Goal: Task Accomplishment & Management: Use online tool/utility

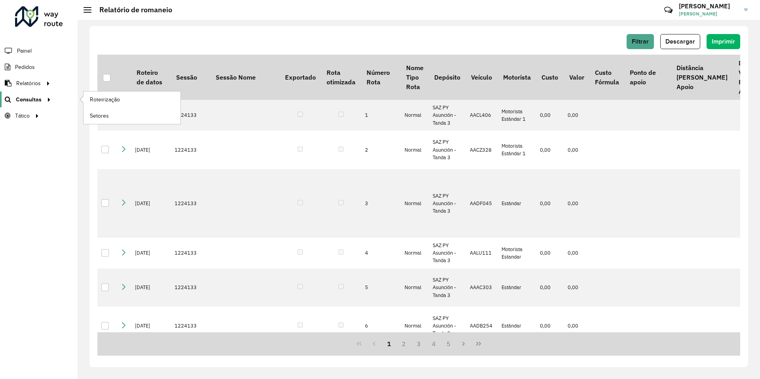
click at [32, 97] on span "Consultas" at bounding box center [29, 99] width 26 height 8
click at [109, 101] on span "Roteirização" at bounding box center [106, 99] width 32 height 8
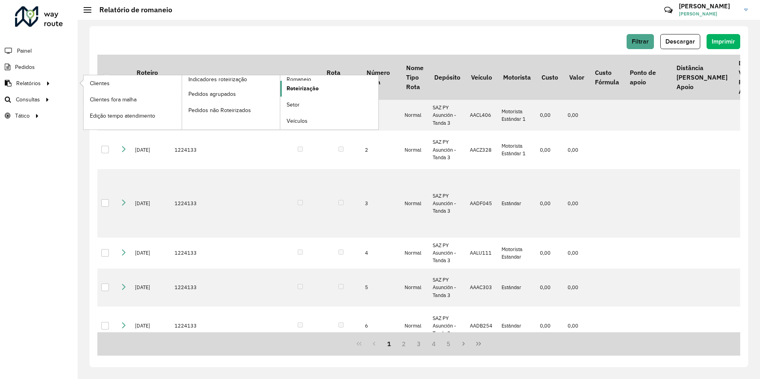
click at [324, 85] on link "Roteirização" at bounding box center [329, 89] width 98 height 16
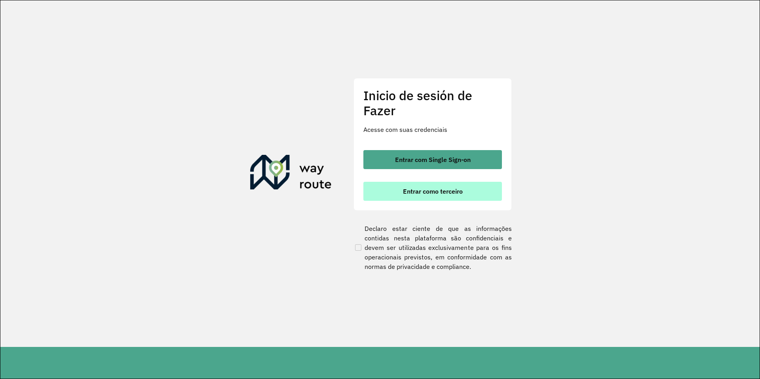
click at [403, 191] on font "Entrar como terceiro" at bounding box center [433, 191] width 60 height 8
click at [384, 195] on button "Entrar como terceiro" at bounding box center [432, 191] width 138 height 19
click at [403, 193] on font "Entrar como terceiro" at bounding box center [433, 191] width 60 height 8
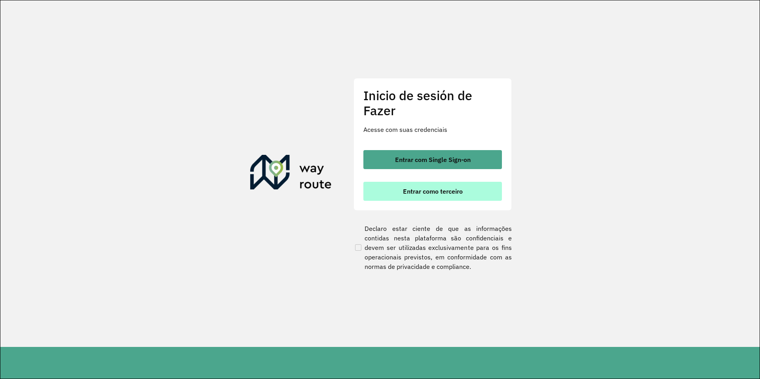
click at [403, 193] on font "Entrar como terceiro" at bounding box center [433, 191] width 60 height 8
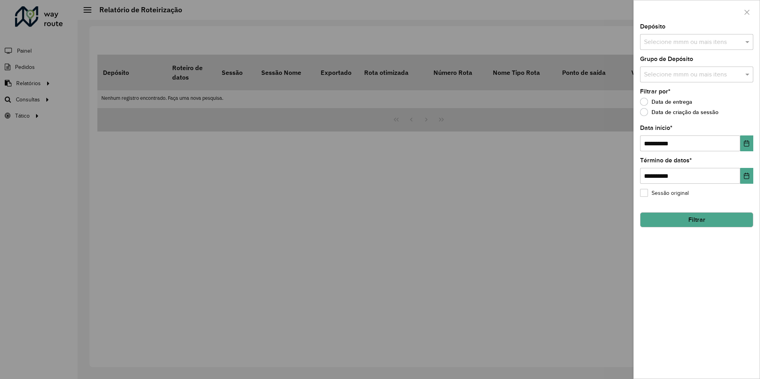
click at [634, 36] on div "**********" at bounding box center [696, 201] width 126 height 355
click at [691, 42] on input "text" at bounding box center [692, 42] width 101 height 9
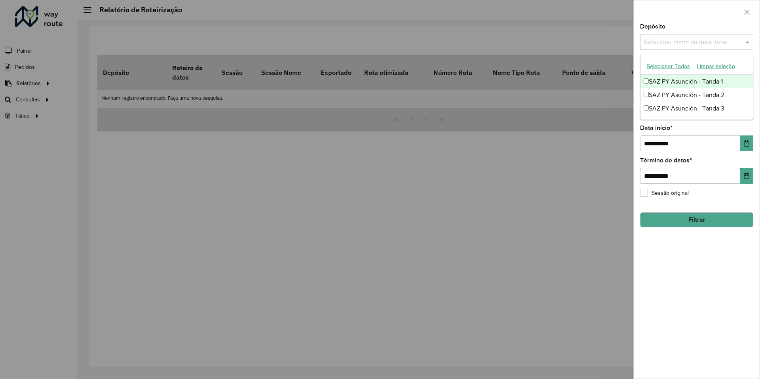
click at [666, 83] on font "SAZ PY Asunción - Tanda 1" at bounding box center [686, 81] width 74 height 7
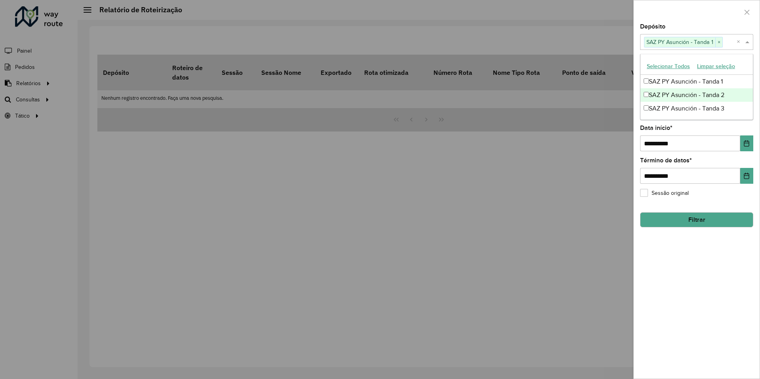
click at [664, 93] on font "SAZ PY Asunción - Tanda 2" at bounding box center [687, 94] width 76 height 7
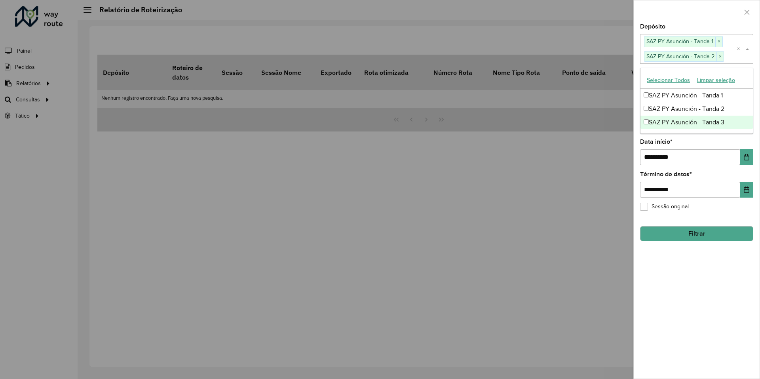
click at [659, 116] on div "SAZ PY Asunción - Tanda 3" at bounding box center [696, 122] width 112 height 13
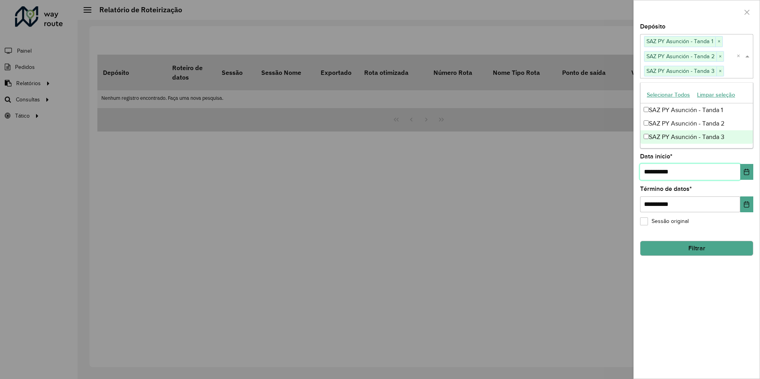
click at [653, 168] on input "**********" at bounding box center [690, 172] width 100 height 16
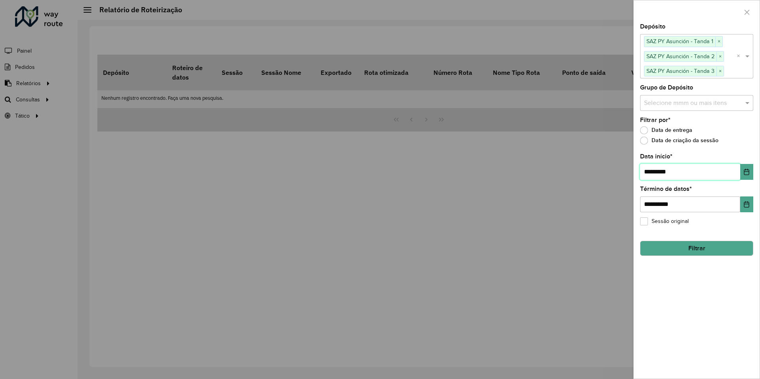
type input "**********"
click at [670, 246] on button "Filtrar" at bounding box center [696, 248] width 113 height 15
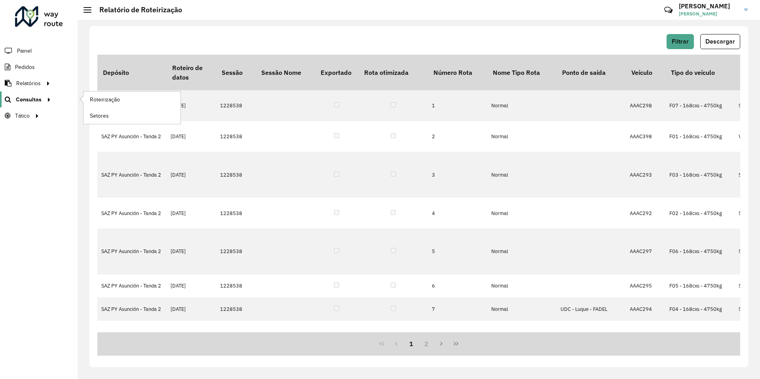
click at [46, 102] on icon at bounding box center [47, 99] width 7 height 12
click at [111, 100] on span "Roteirização" at bounding box center [106, 99] width 32 height 8
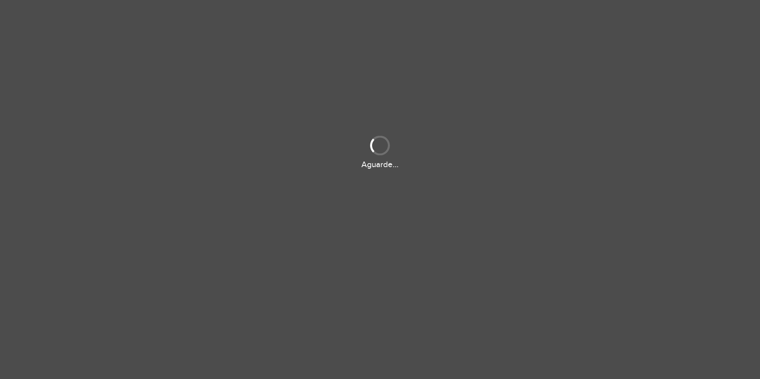
click at [547, 295] on div "Aguarde..." at bounding box center [380, 189] width 760 height 379
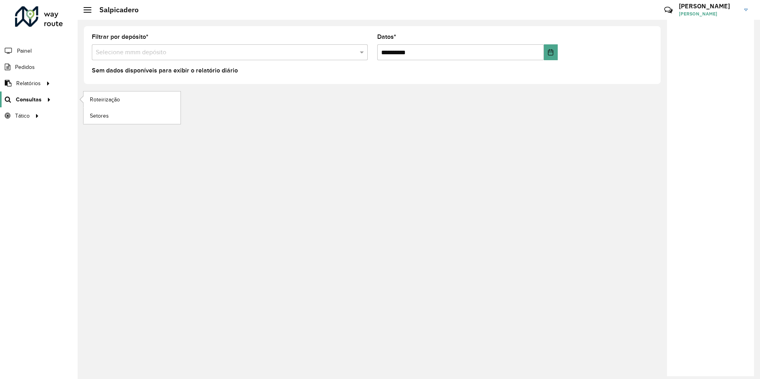
click at [30, 100] on span "Consultas" at bounding box center [29, 99] width 26 height 8
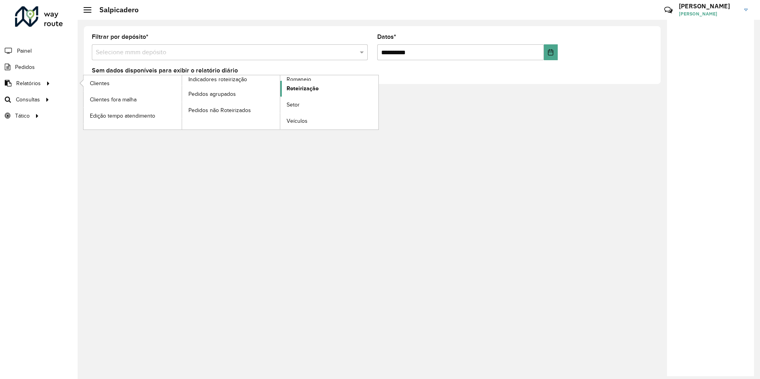
click at [323, 88] on link "Roteirização" at bounding box center [329, 89] width 98 height 16
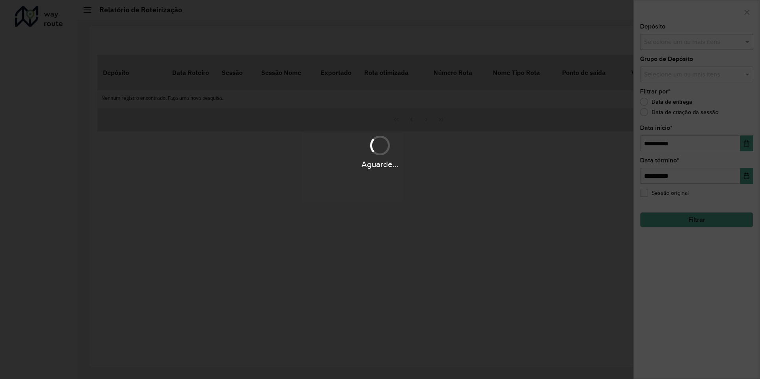
click at [298, 91] on div "Aguarde..." at bounding box center [380, 189] width 760 height 379
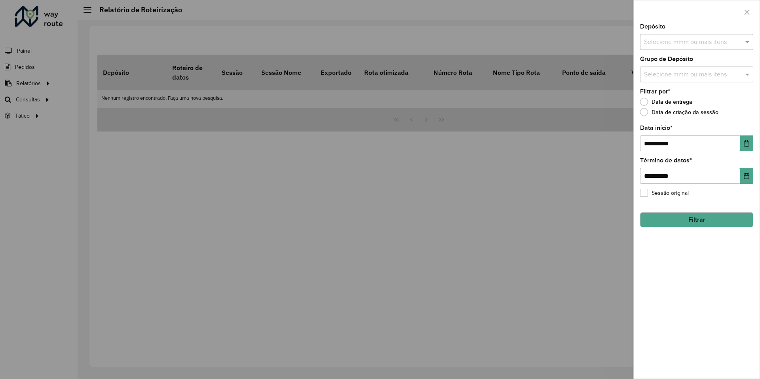
click at [704, 39] on input "text" at bounding box center [692, 42] width 101 height 9
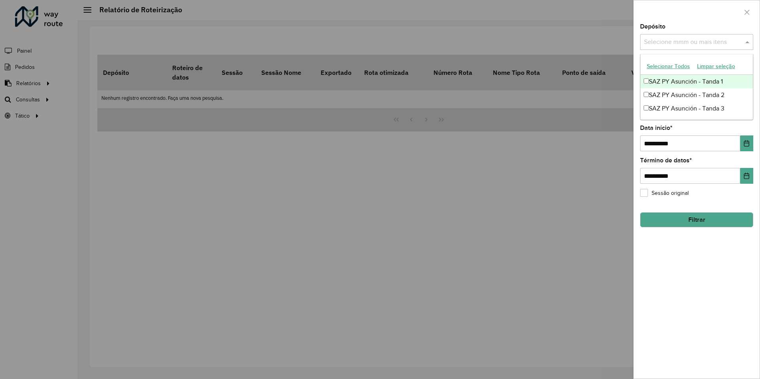
click at [674, 84] on font "SAZ PY Asunción - Tanda 1" at bounding box center [686, 81] width 74 height 7
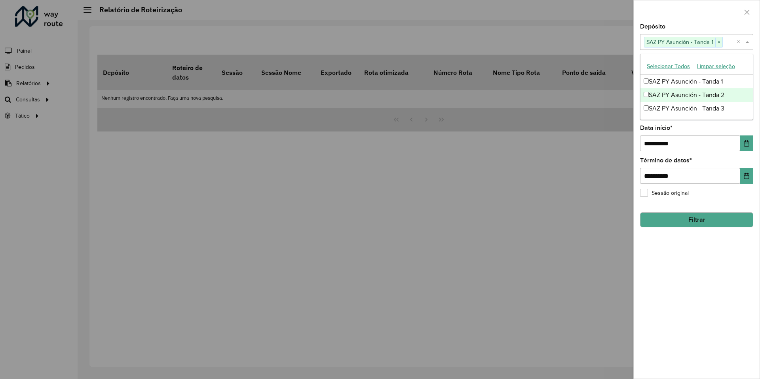
click at [665, 95] on font "SAZ PY Asunción - Tanda 2" at bounding box center [687, 94] width 76 height 7
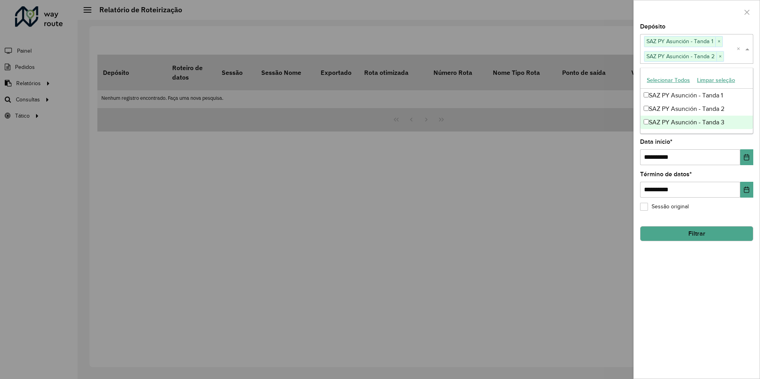
click at [657, 119] on font "SAZ PY Asunción - Tanda 3" at bounding box center [687, 122] width 76 height 7
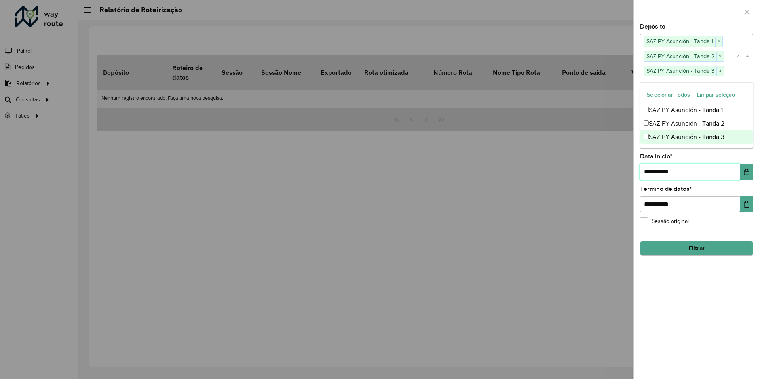
click at [654, 168] on input "**********" at bounding box center [690, 172] width 100 height 16
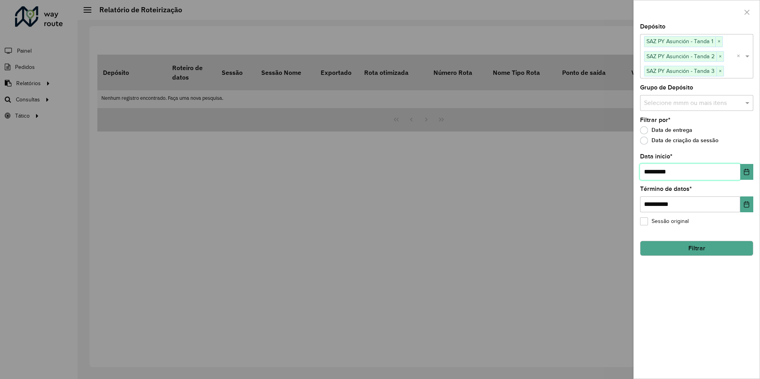
type input "**********"
click at [696, 249] on button "Filtrar" at bounding box center [696, 248] width 113 height 15
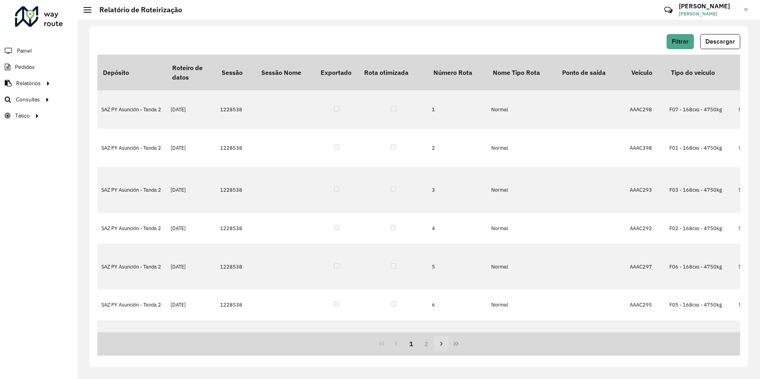
click at [441, 345] on icon "Página siguiente" at bounding box center [441, 343] width 2 height 4
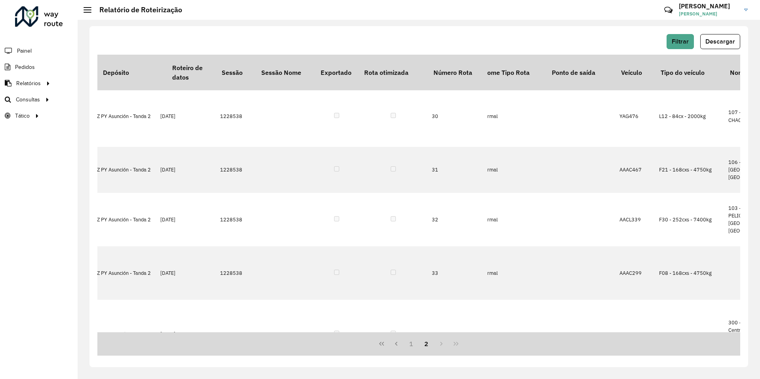
scroll to position [395, 10]
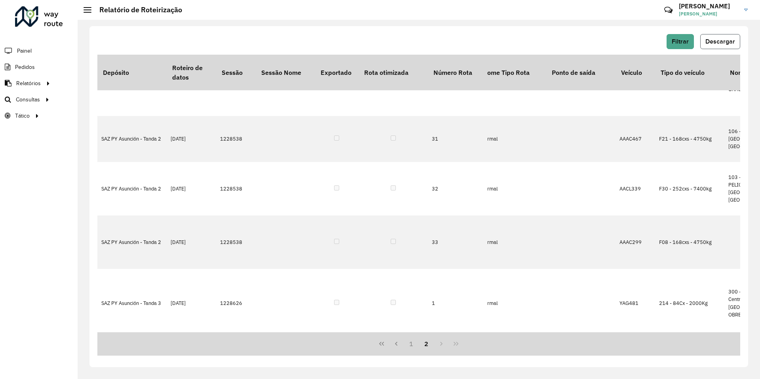
click at [721, 45] on button "Descargar" at bounding box center [720, 41] width 40 height 15
